Goal: Task Accomplishment & Management: Manage account settings

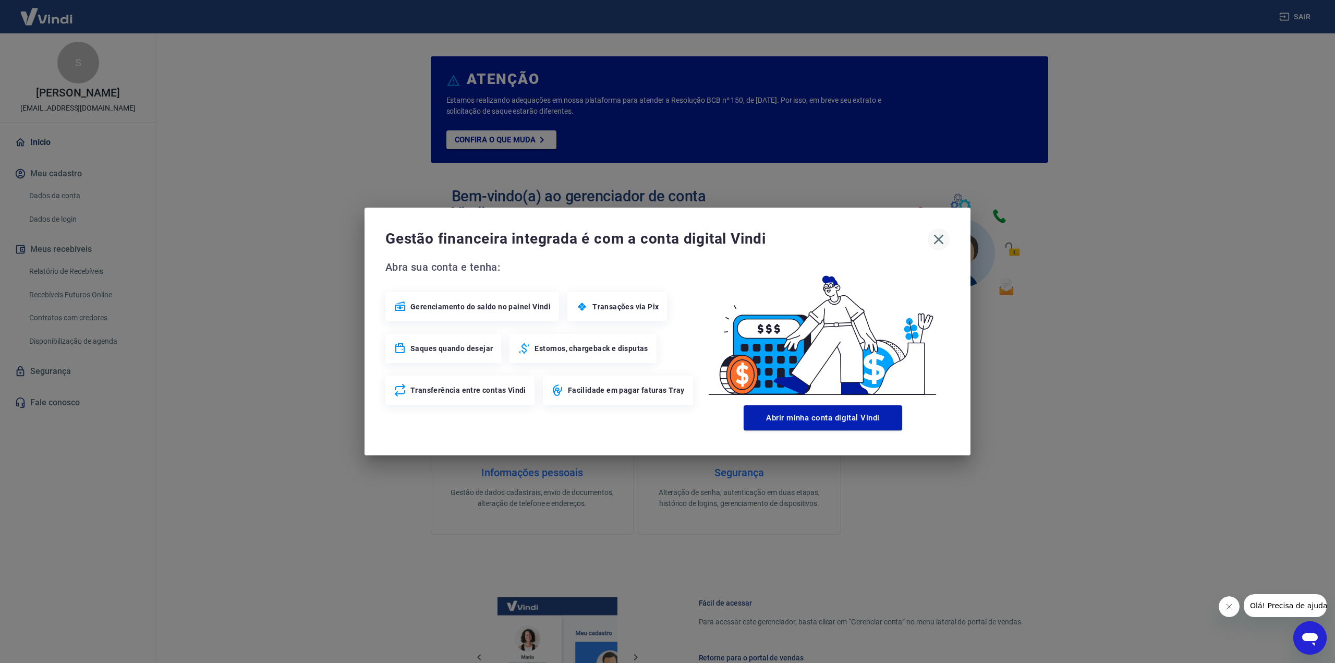
click at [933, 240] on icon "button" at bounding box center [938, 239] width 17 height 17
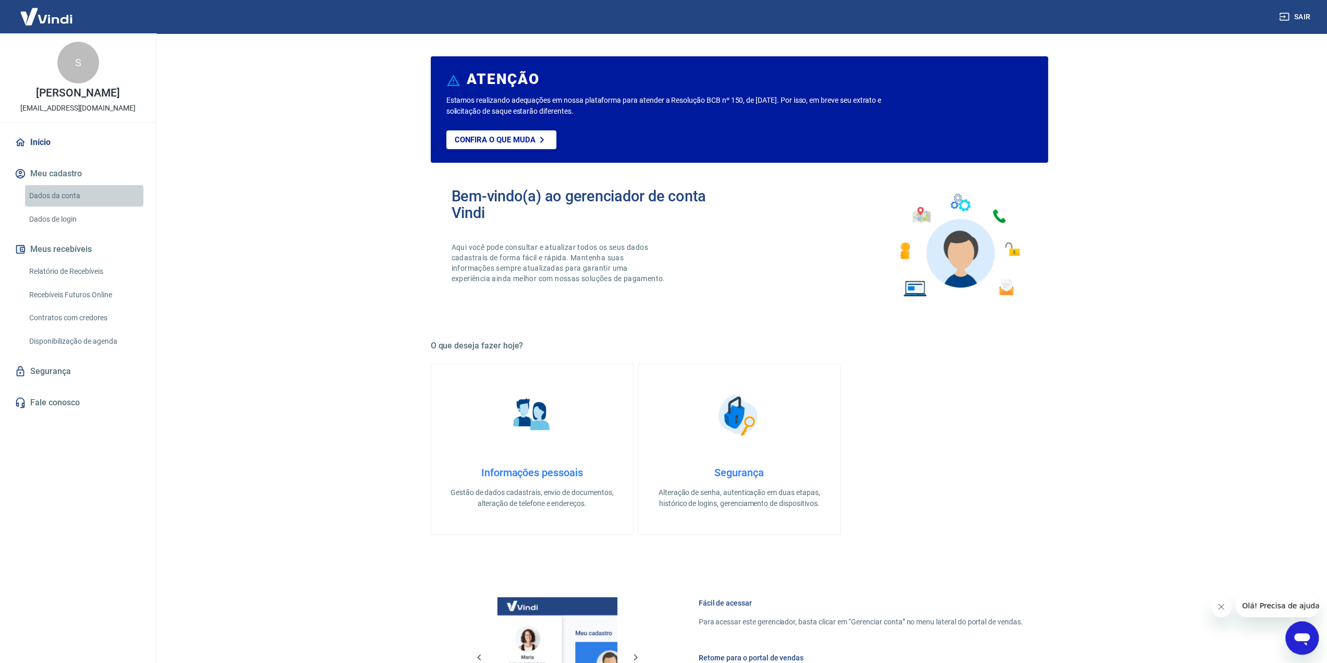
click at [56, 188] on link "Dados da conta" at bounding box center [84, 195] width 118 height 21
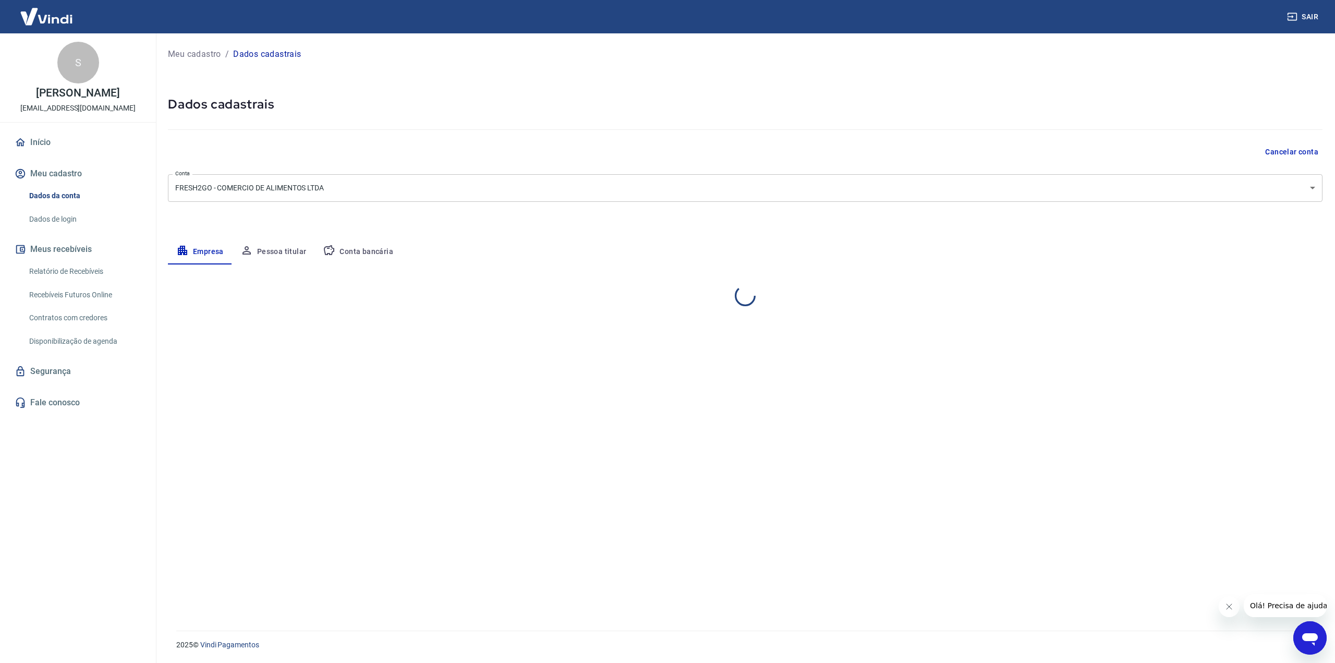
select select "PE"
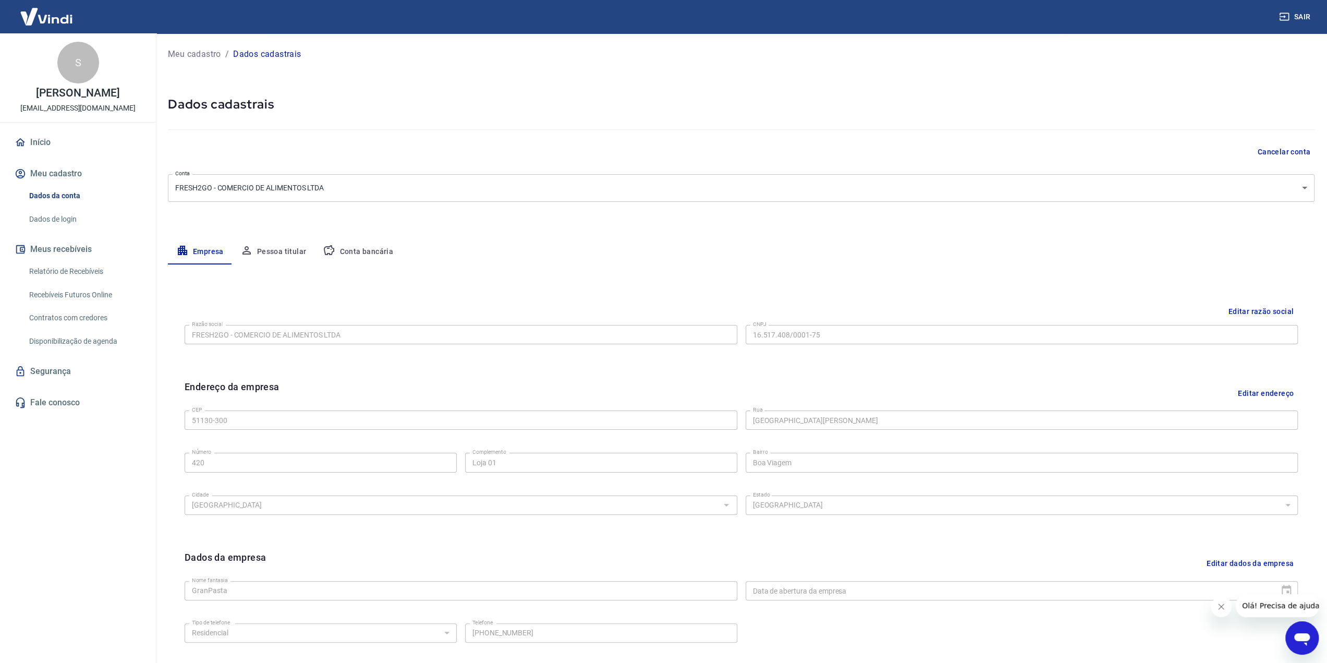
click at [52, 18] on img at bounding box center [47, 17] width 68 height 32
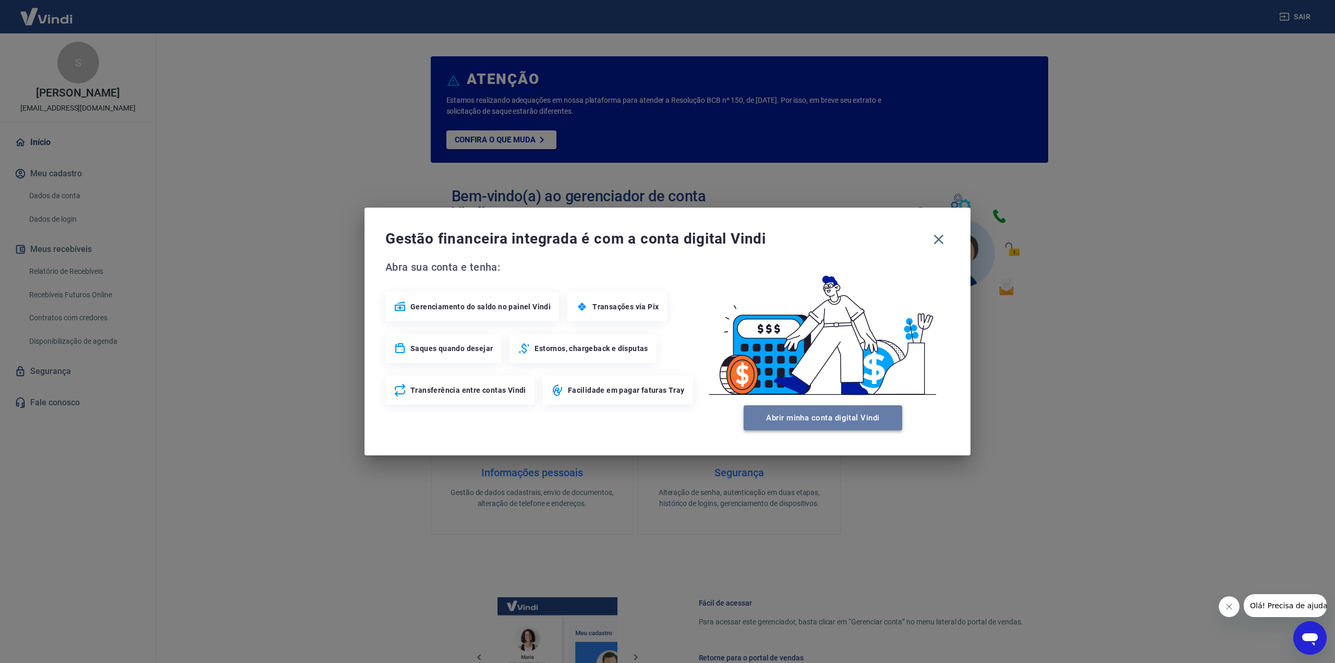
click at [822, 422] on button "Abrir minha conta digital Vindi" at bounding box center [823, 417] width 159 height 25
click at [938, 240] on div "Gestão financeira integrada é com a conta digital Vindi" at bounding box center [667, 239] width 564 height 22
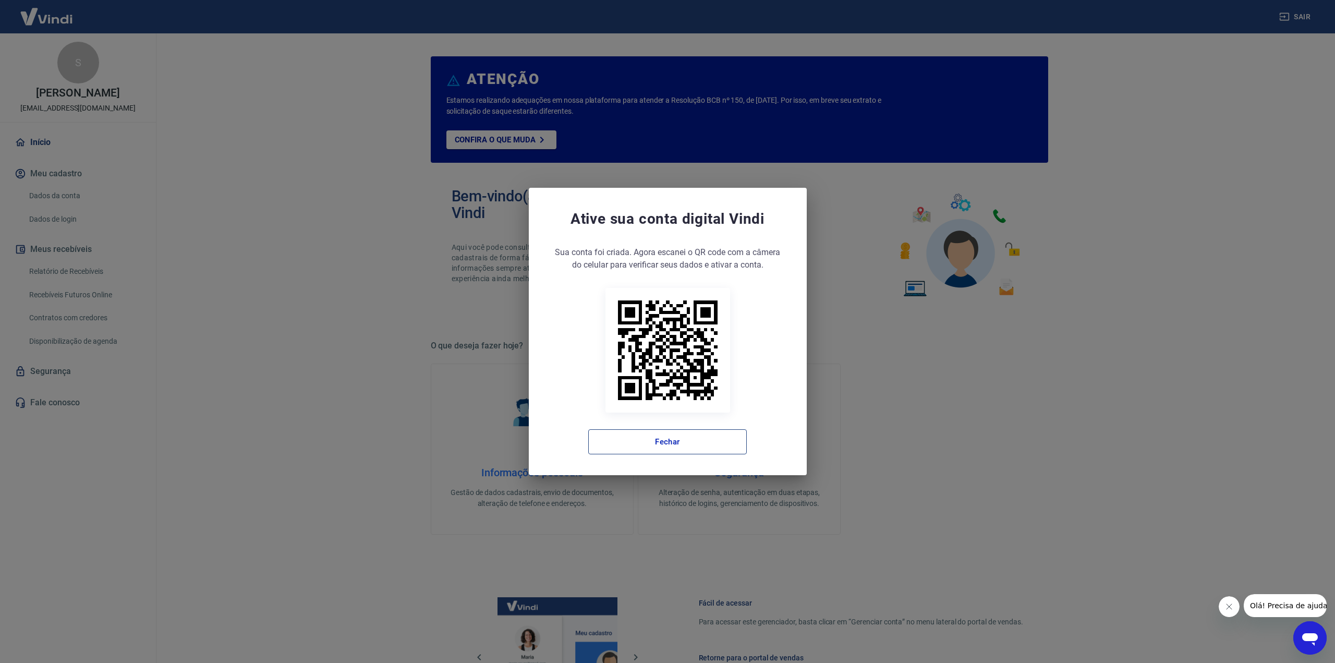
click at [655, 437] on button "Fechar" at bounding box center [667, 441] width 159 height 25
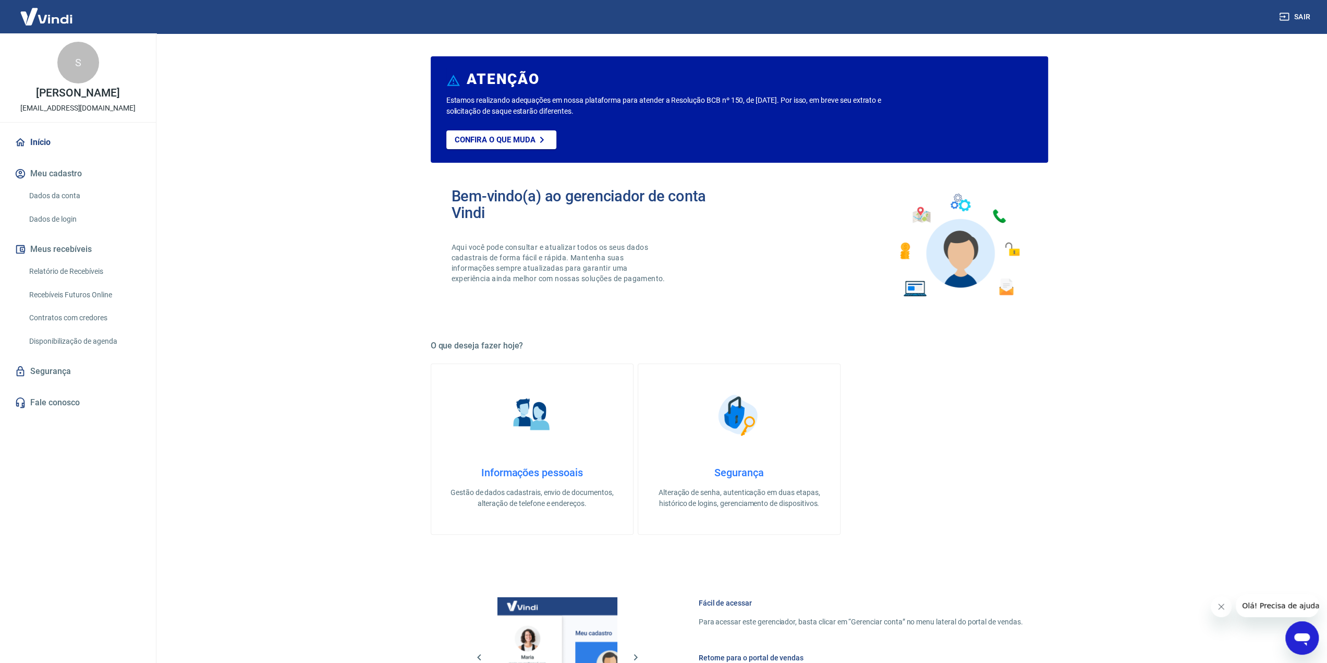
drag, startPoint x: 489, startPoint y: 95, endPoint x: 602, endPoint y: 113, distance: 115.0
click at [602, 113] on p "Estamos realizando adequações em nossa plataforma para atender a Resolução BCB …" at bounding box center [680, 106] width 469 height 22
click at [69, 275] on link "Relatório de Recebíveis" at bounding box center [84, 271] width 118 height 21
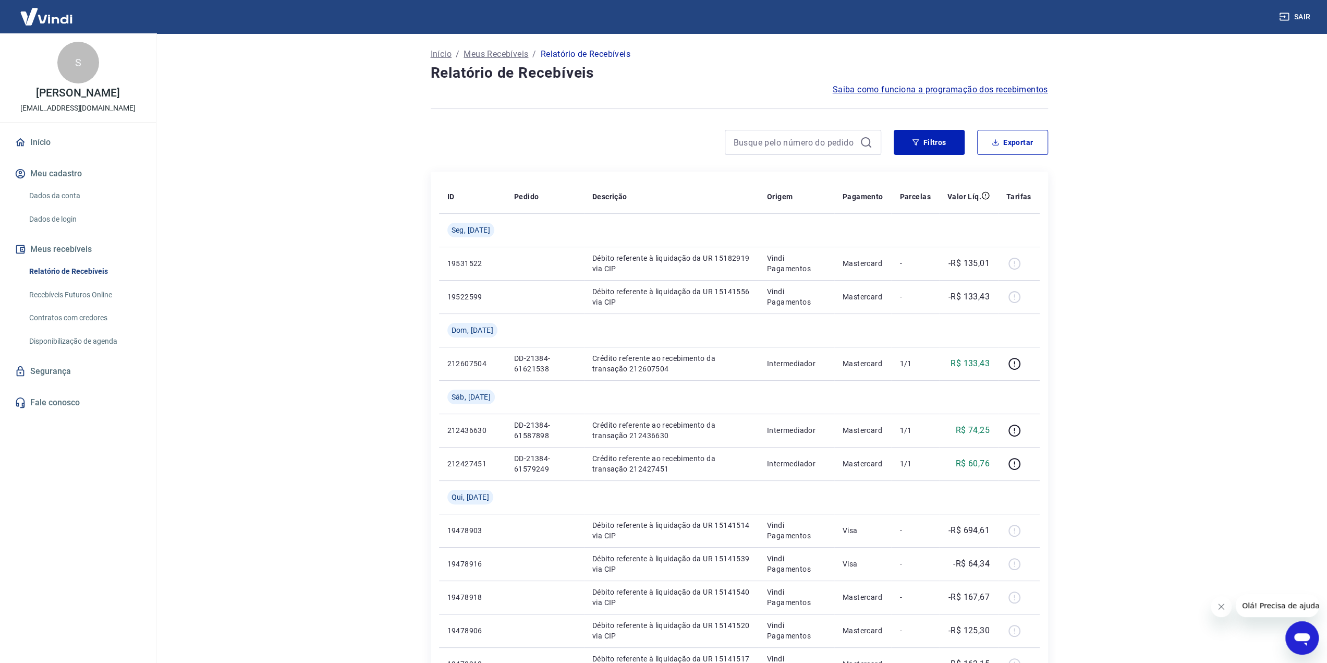
click at [32, 143] on link "Início" at bounding box center [78, 142] width 131 height 23
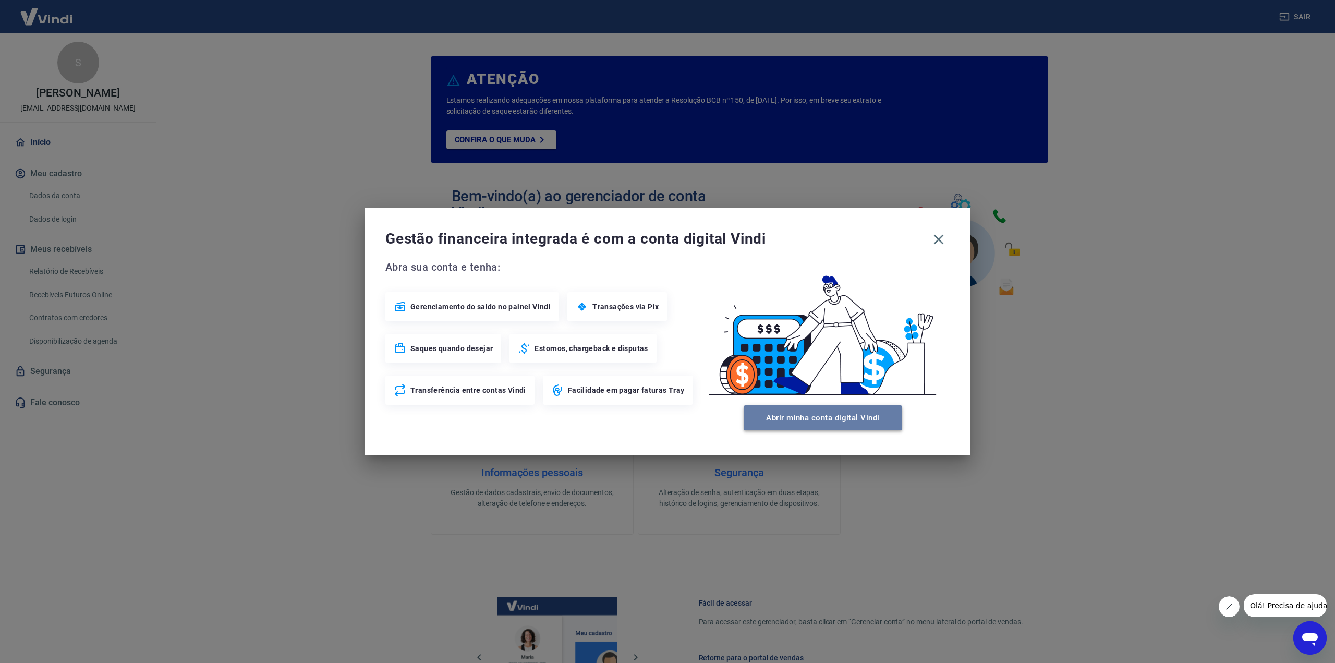
click at [810, 410] on button "Abrir minha conta digital Vindi" at bounding box center [823, 417] width 159 height 25
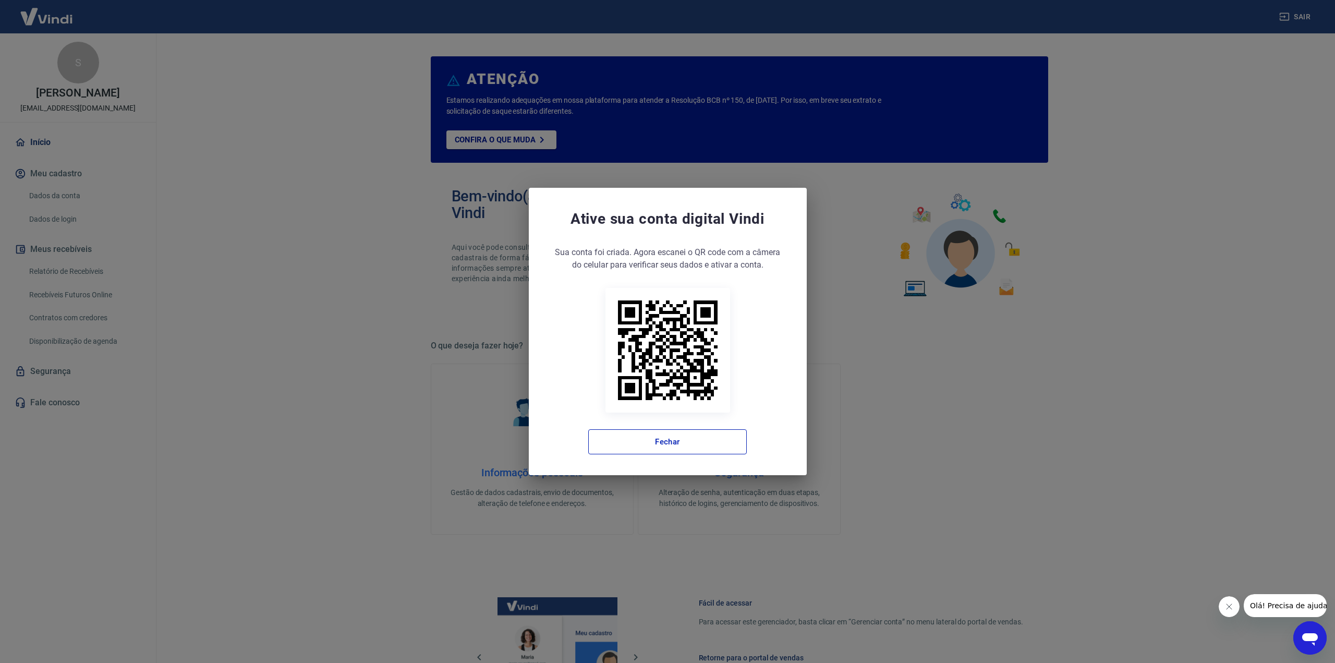
click at [668, 458] on div "Ative sua conta digital [PERSON_NAME] conta foi criada. Agora clique no botão a…" at bounding box center [668, 331] width 278 height 287
click at [669, 443] on button "Fechar" at bounding box center [667, 441] width 159 height 25
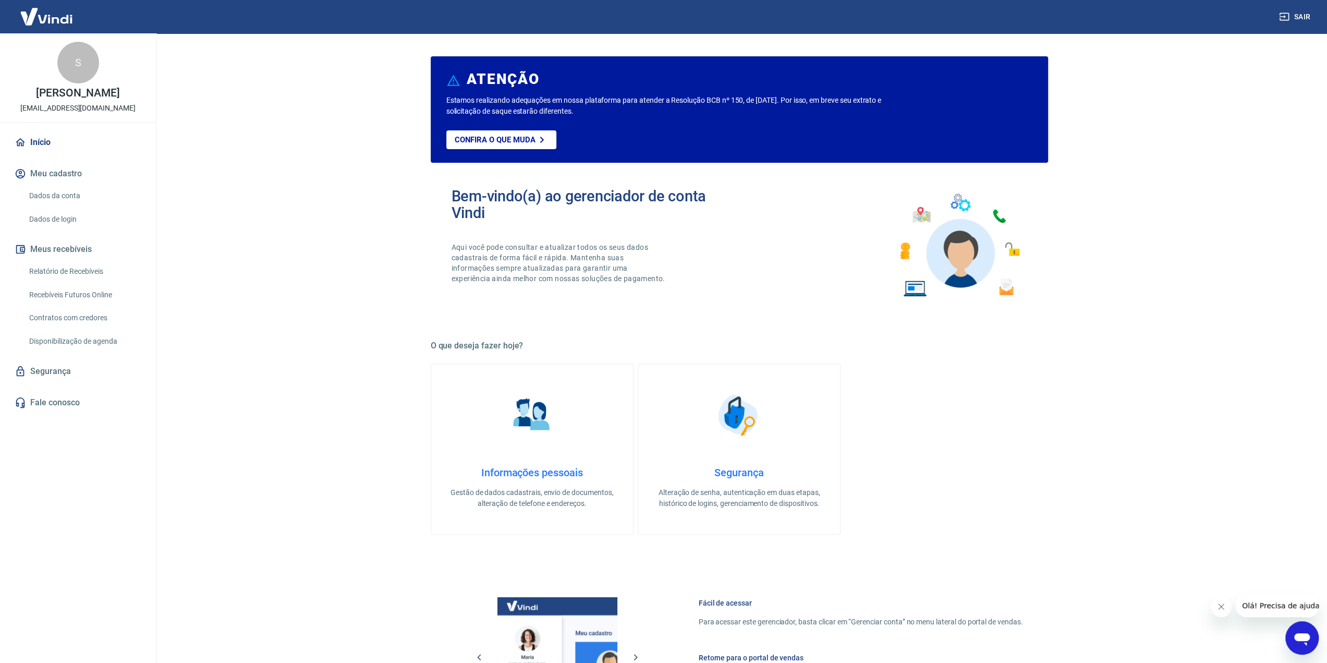
scroll to position [257, 0]
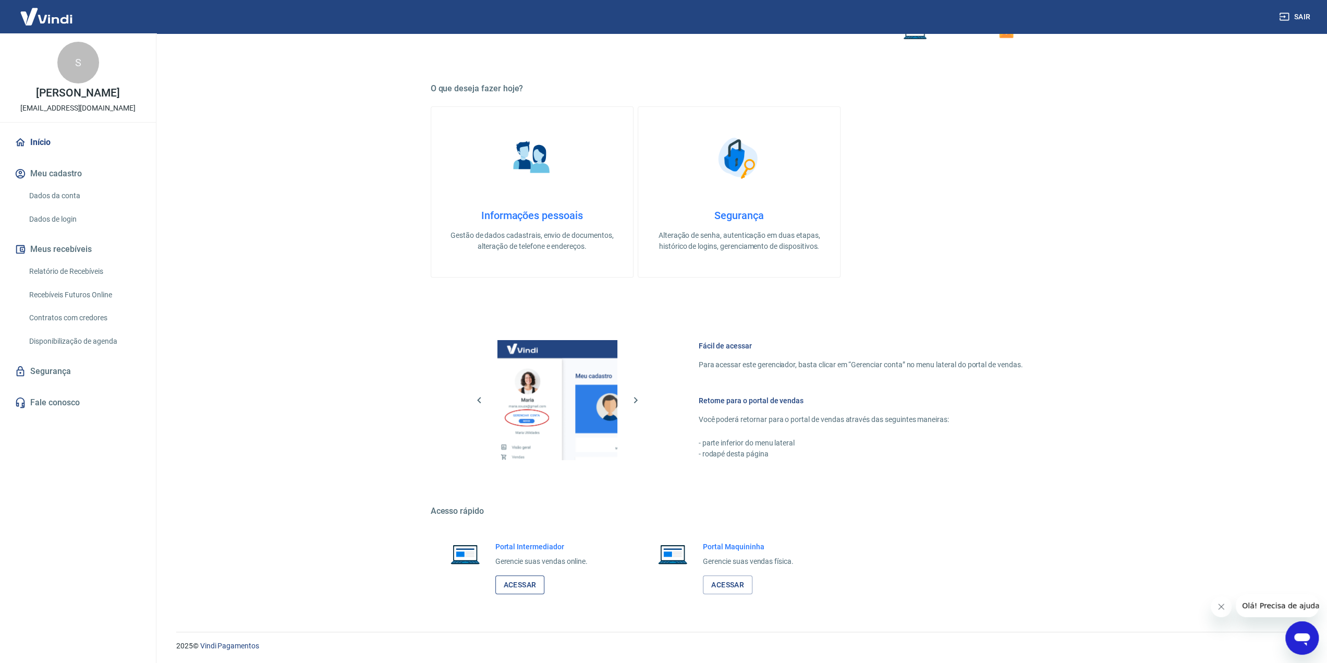
click at [524, 577] on link "Acessar" at bounding box center [520, 584] width 50 height 19
